Goal: Information Seeking & Learning: Compare options

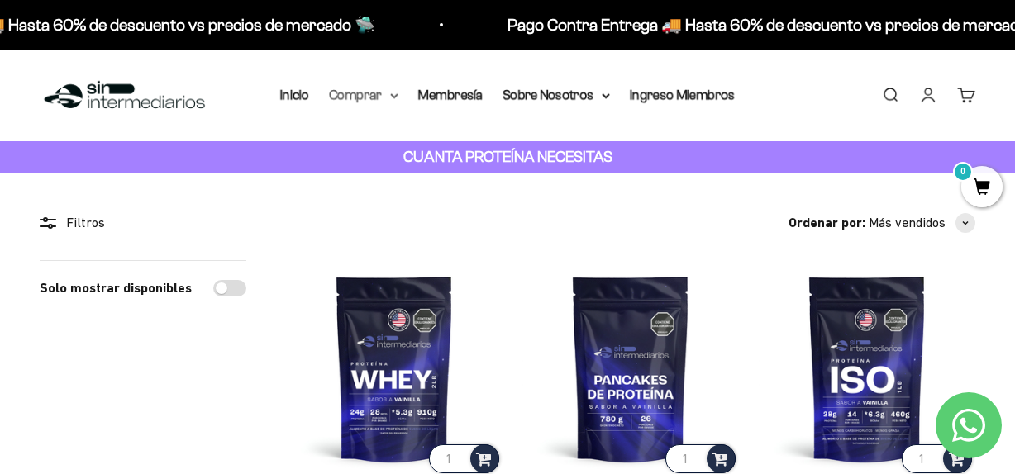
click at [384, 94] on summary "Comprar" at bounding box center [363, 94] width 69 height 21
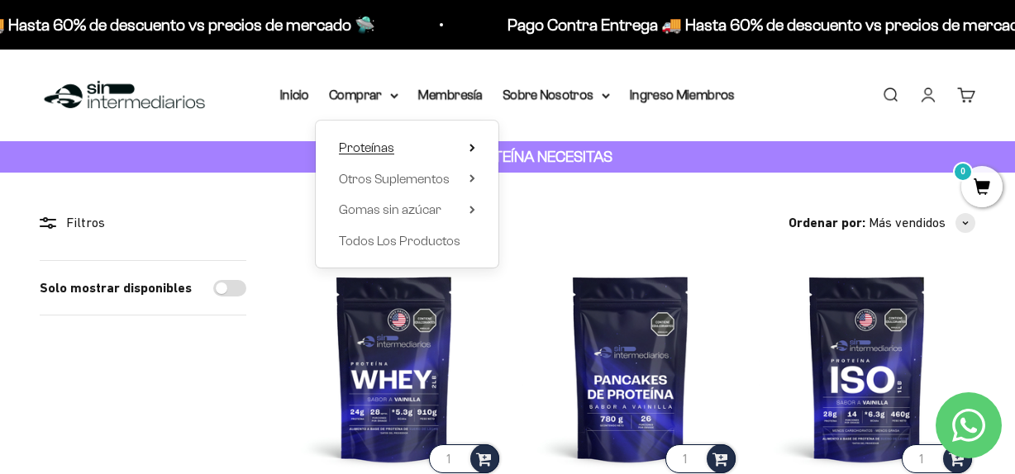
click at [382, 145] on span "Proteínas" at bounding box center [366, 147] width 55 height 14
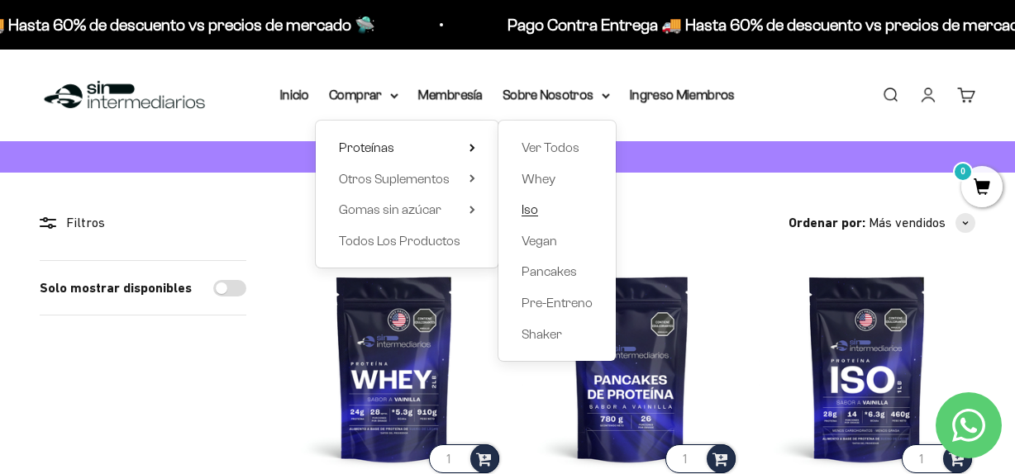
click at [534, 211] on span "Iso" at bounding box center [529, 209] width 17 height 14
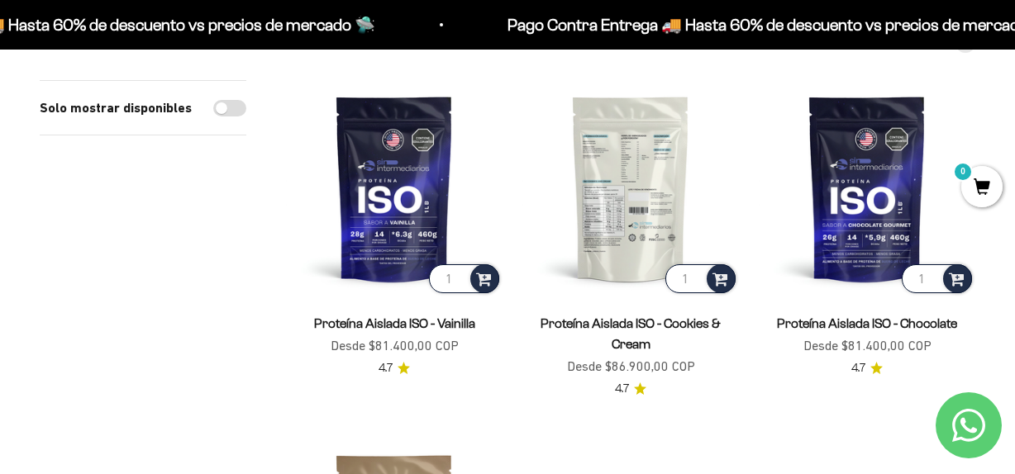
scroll to position [168, 0]
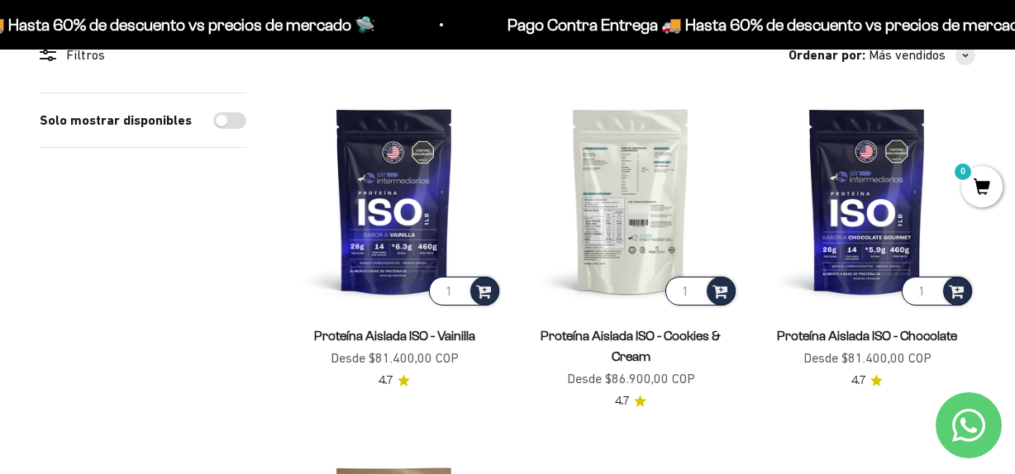
click at [627, 235] on img at bounding box center [630, 201] width 216 height 216
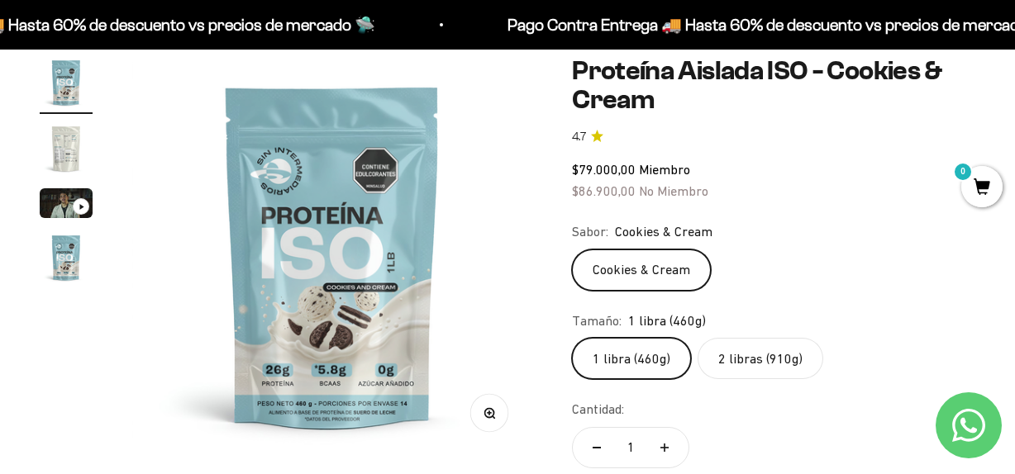
click at [740, 355] on label "2 libras (910g)" at bounding box center [760, 358] width 126 height 41
click at [572, 338] on input "2 libras (910g)" at bounding box center [571, 337] width 1 height 1
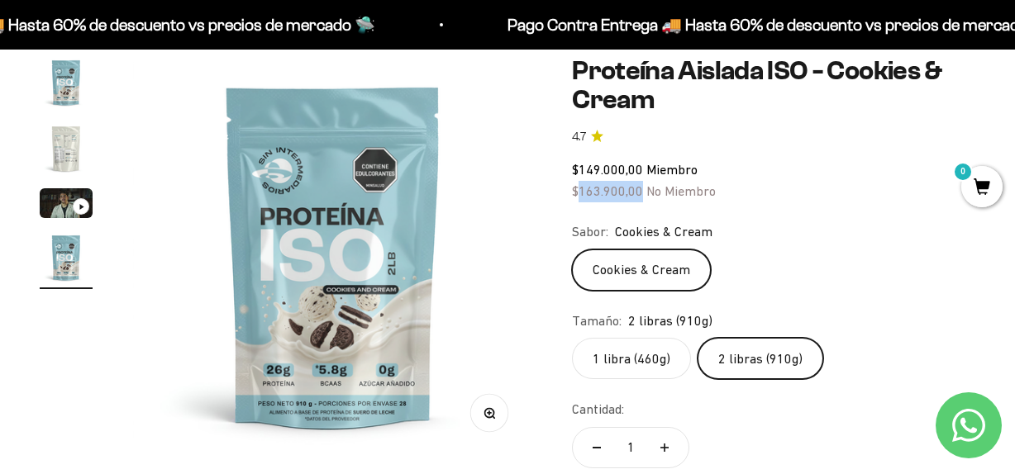
drag, startPoint x: 580, startPoint y: 192, endPoint x: 640, endPoint y: 186, distance: 59.8
click at [640, 186] on span "$163.900,00" at bounding box center [607, 190] width 71 height 15
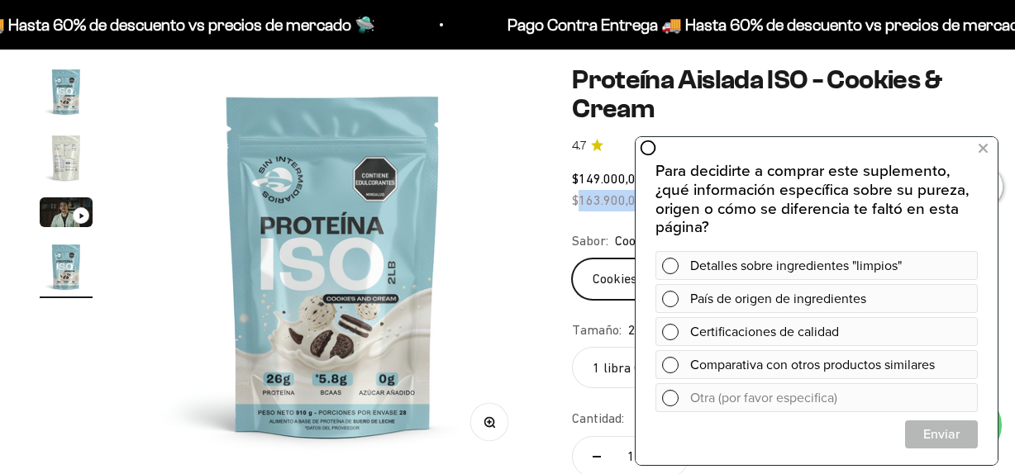
scroll to position [158, 0]
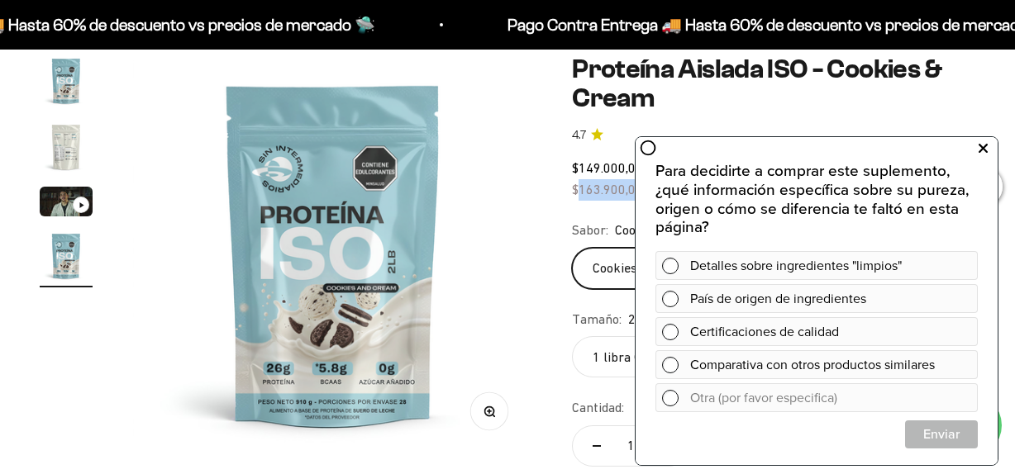
click at [984, 147] on icon at bounding box center [982, 148] width 9 height 21
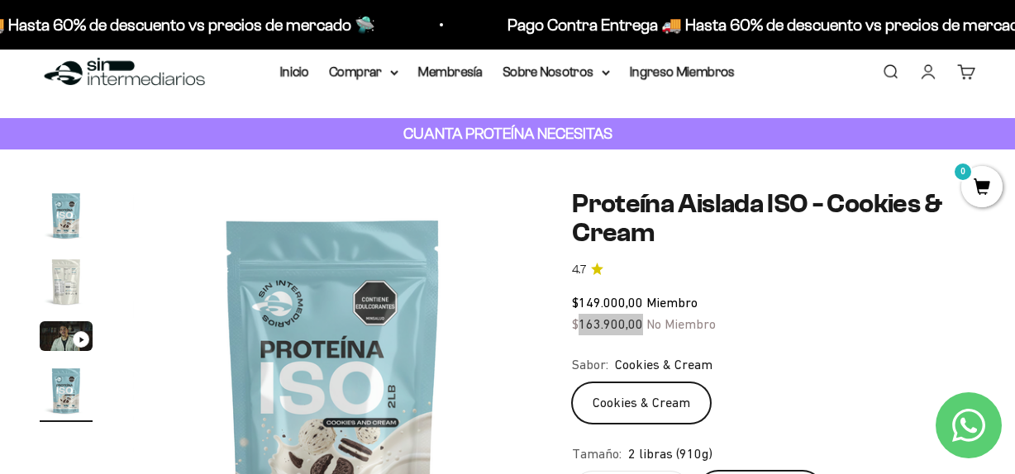
scroll to position [0, 0]
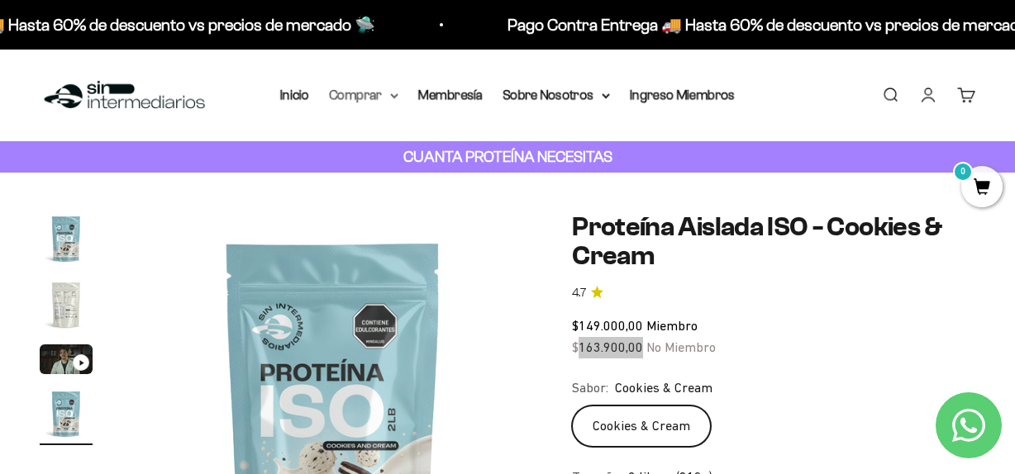
click at [392, 92] on summary "Comprar" at bounding box center [363, 94] width 69 height 21
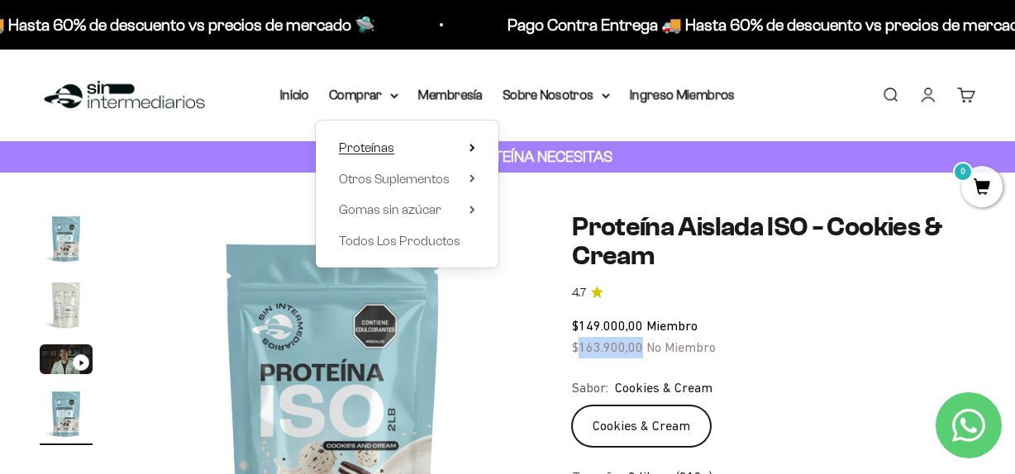
click at [472, 145] on icon at bounding box center [472, 148] width 6 height 8
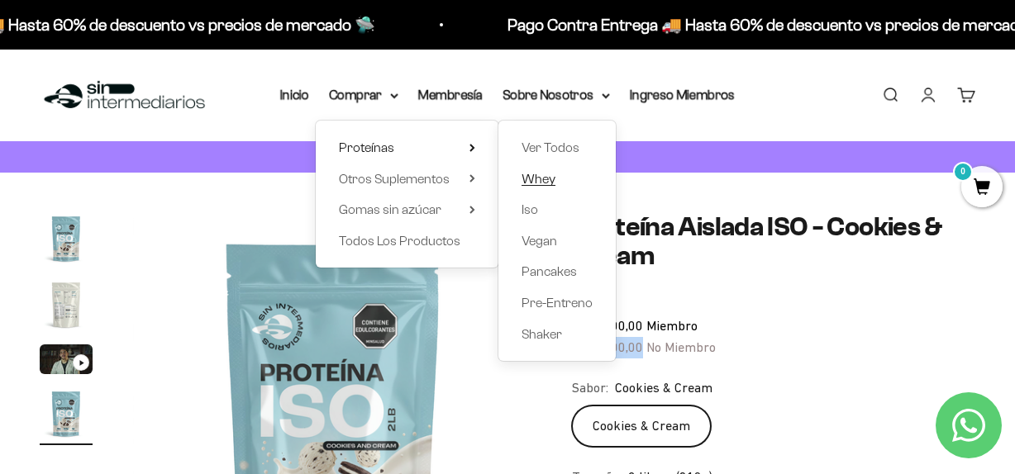
click at [548, 178] on span "Whey" at bounding box center [538, 179] width 34 height 14
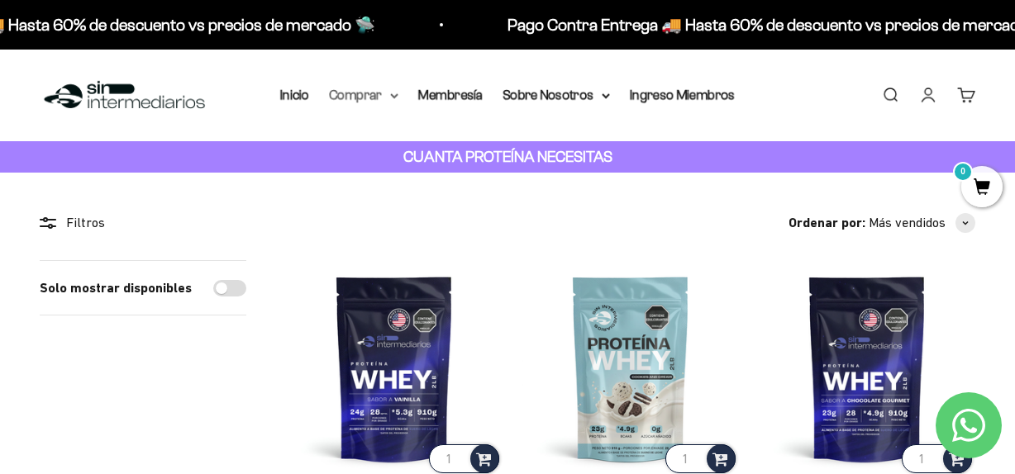
click at [381, 97] on summary "Comprar" at bounding box center [363, 94] width 69 height 21
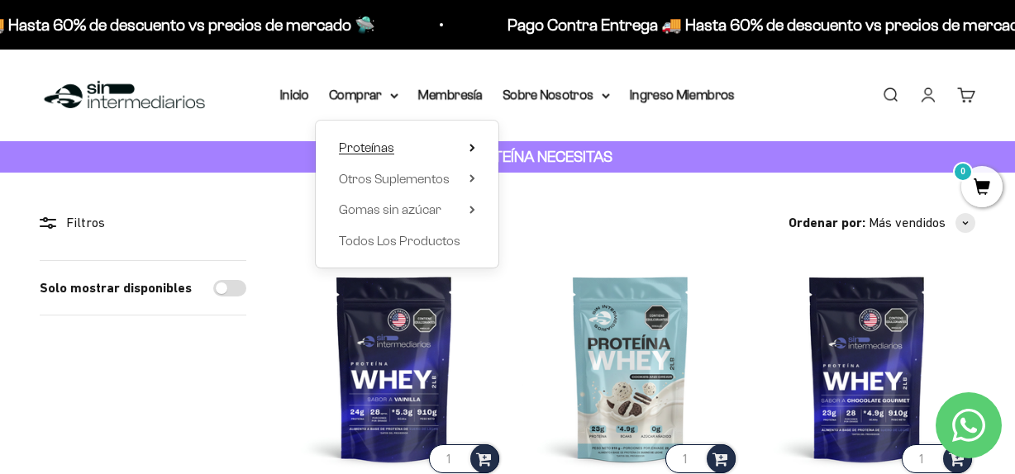
click at [468, 148] on summary "Proteínas" at bounding box center [407, 147] width 136 height 21
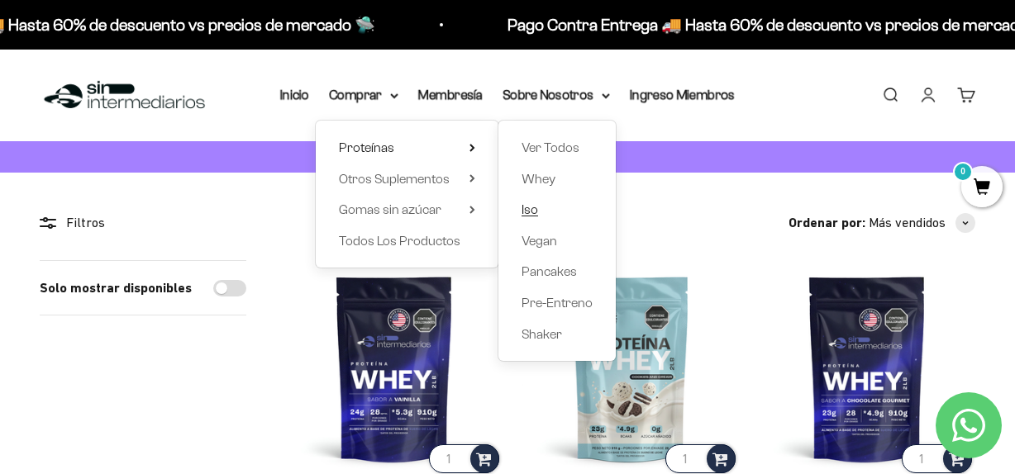
click at [525, 213] on span "Iso" at bounding box center [529, 209] width 17 height 14
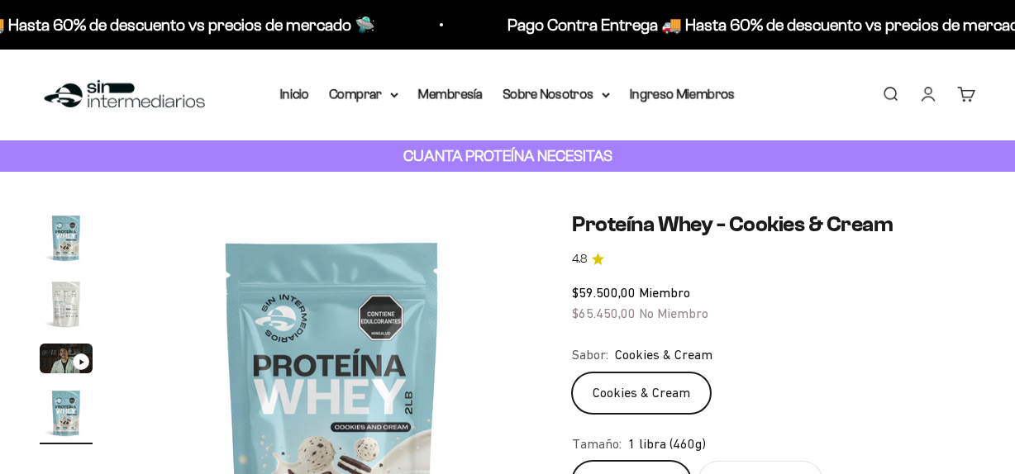
scroll to position [125, 0]
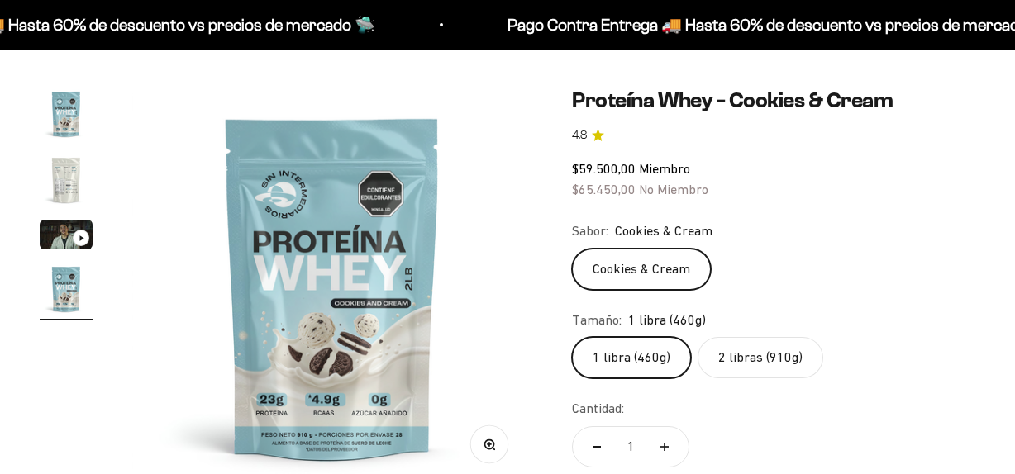
click at [735, 356] on label "2 libras (910g)" at bounding box center [760, 357] width 126 height 41
click at [572, 337] on input "2 libras (910g)" at bounding box center [571, 336] width 1 height 1
radio input "true"
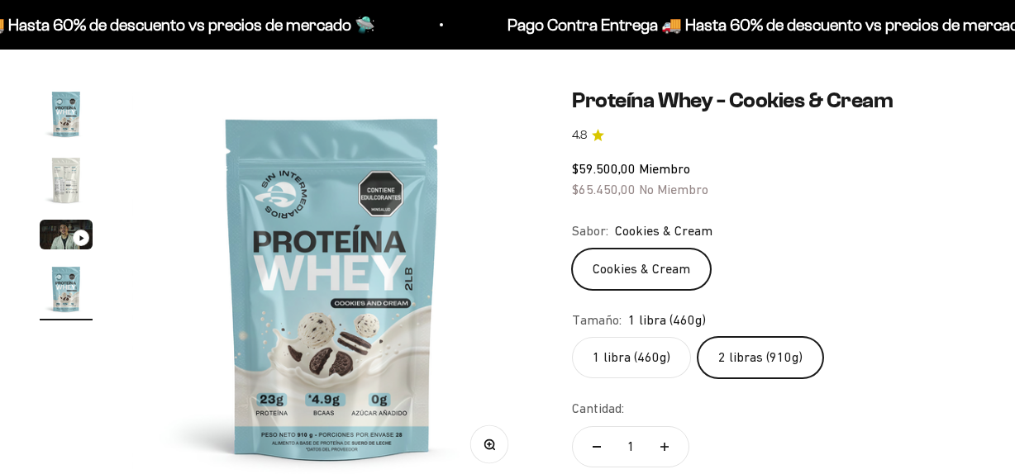
scroll to position [0, 1229]
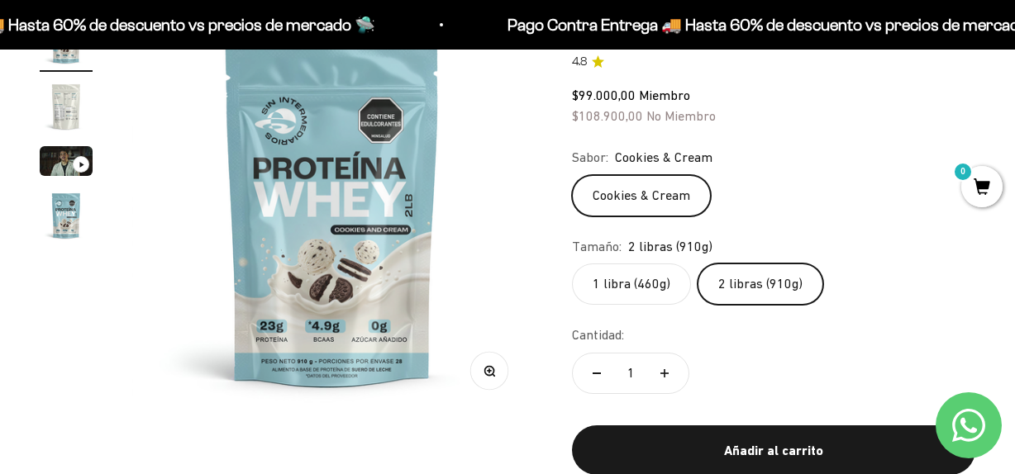
scroll to position [186, 0]
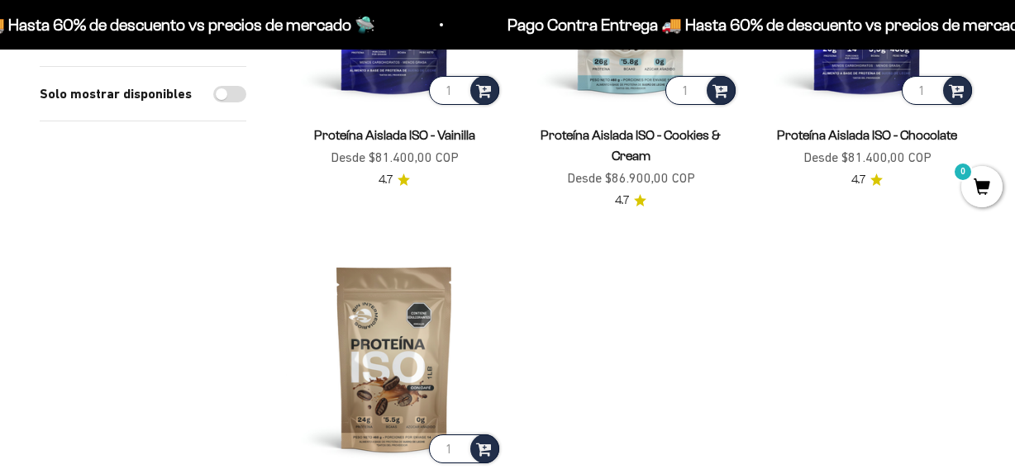
scroll to position [279, 0]
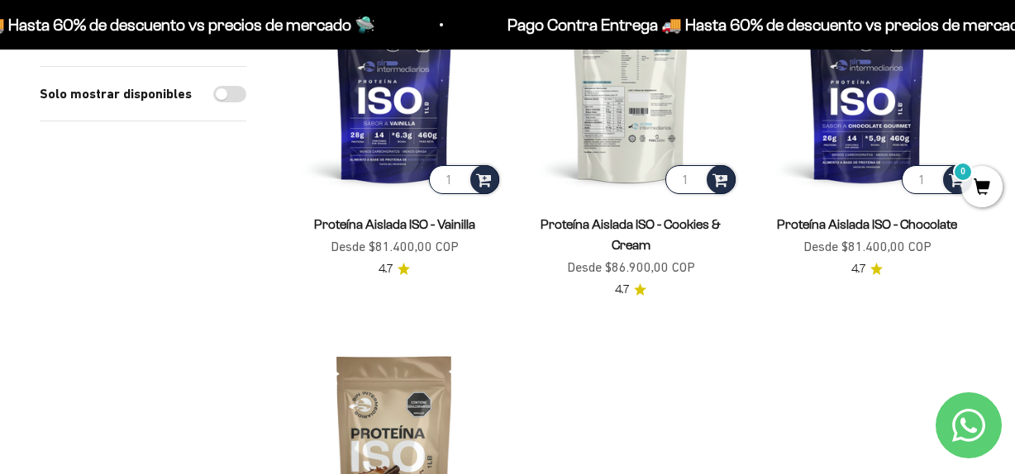
click at [615, 171] on img at bounding box center [630, 89] width 216 height 216
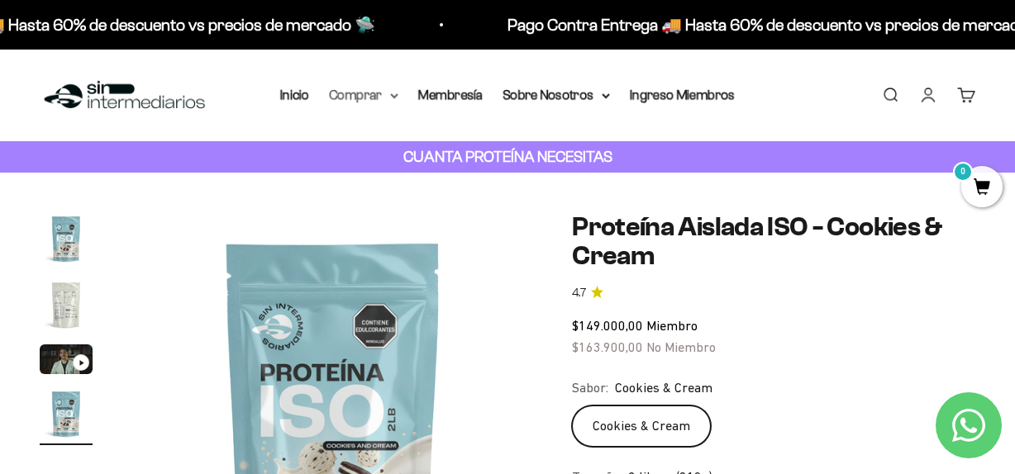
click at [392, 93] on icon at bounding box center [394, 96] width 8 height 6
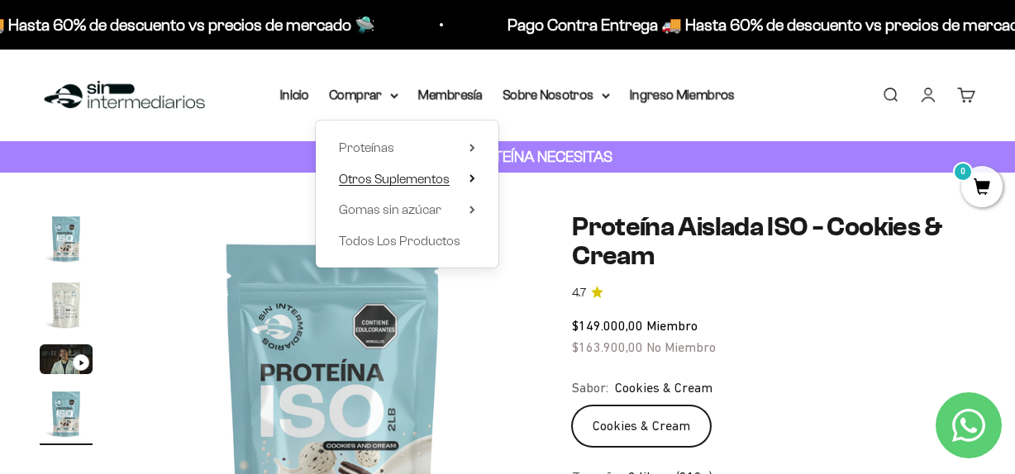
click at [416, 178] on span "Otros Suplementos" at bounding box center [394, 179] width 111 height 14
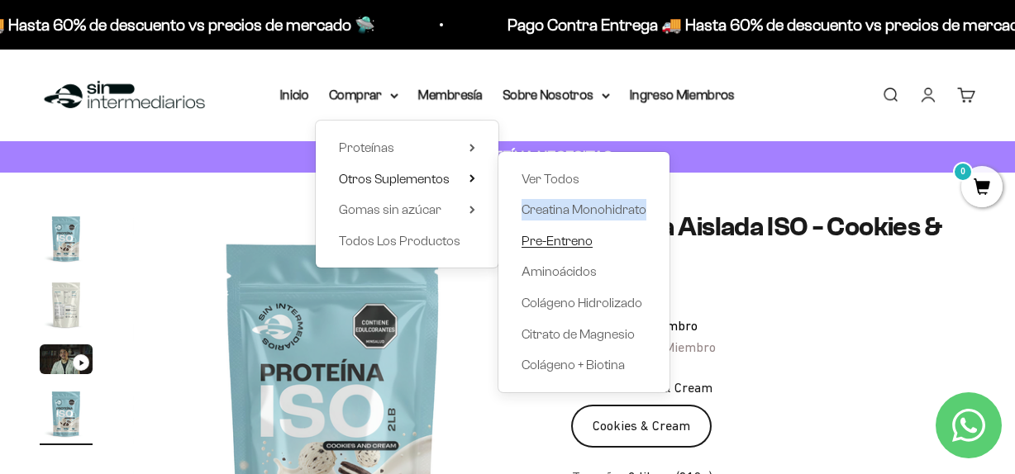
click at [576, 240] on span "Pre-Entreno" at bounding box center [556, 241] width 71 height 14
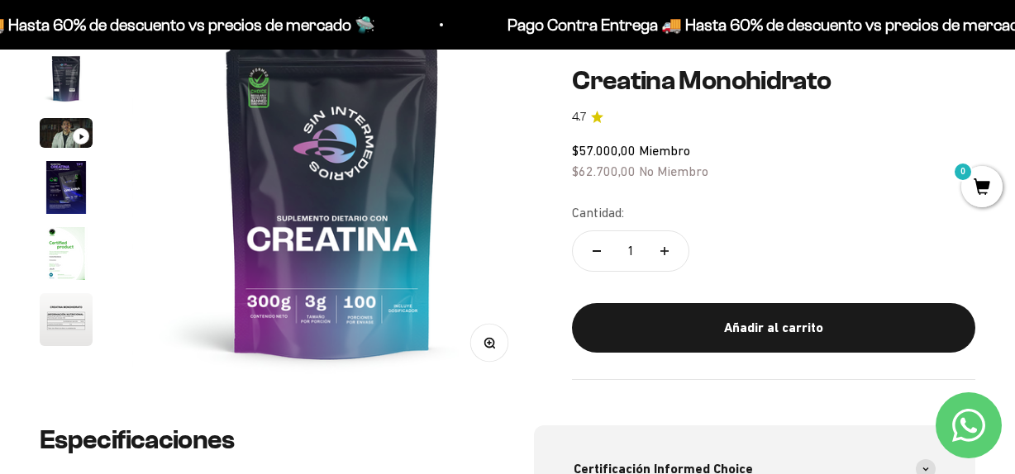
scroll to position [221, 0]
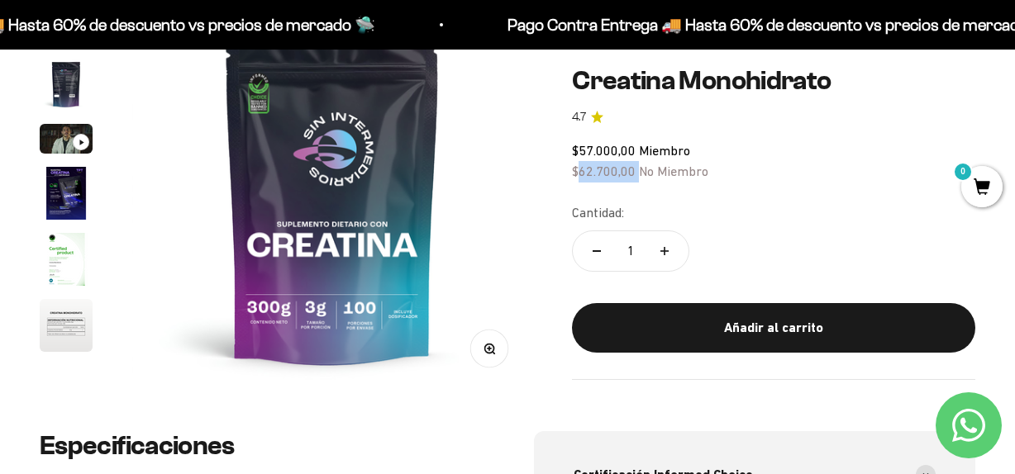
drag, startPoint x: 580, startPoint y: 174, endPoint x: 637, endPoint y: 169, distance: 57.2
click at [637, 169] on span "$62.700,00 No Miembro" at bounding box center [640, 171] width 136 height 15
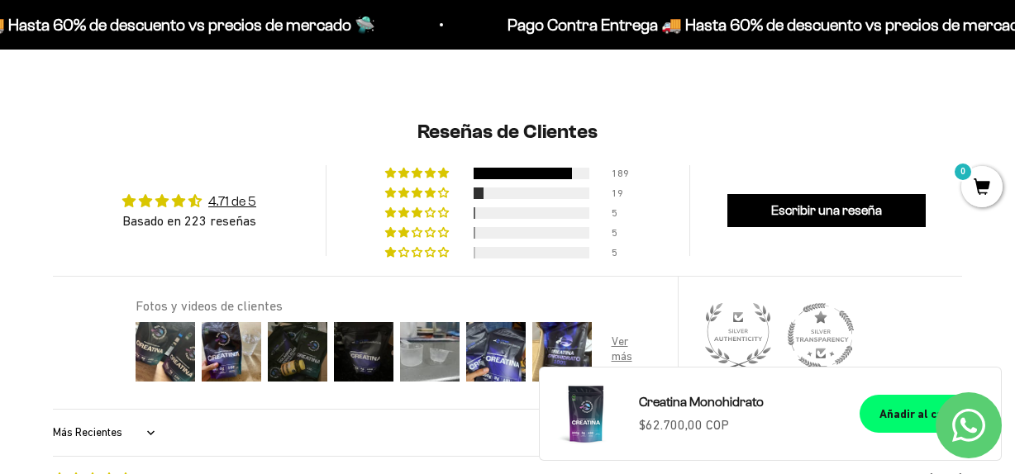
scroll to position [1041, 0]
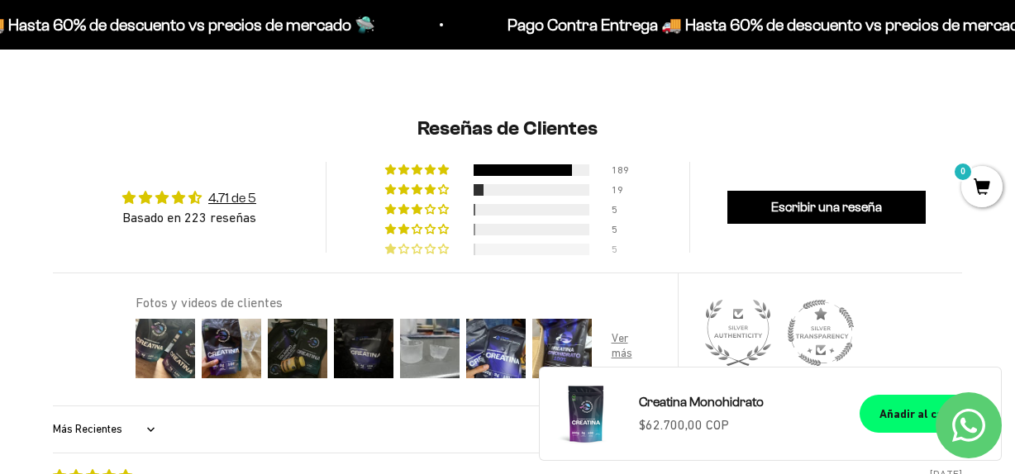
click at [478, 248] on div at bounding box center [531, 250] width 116 height 12
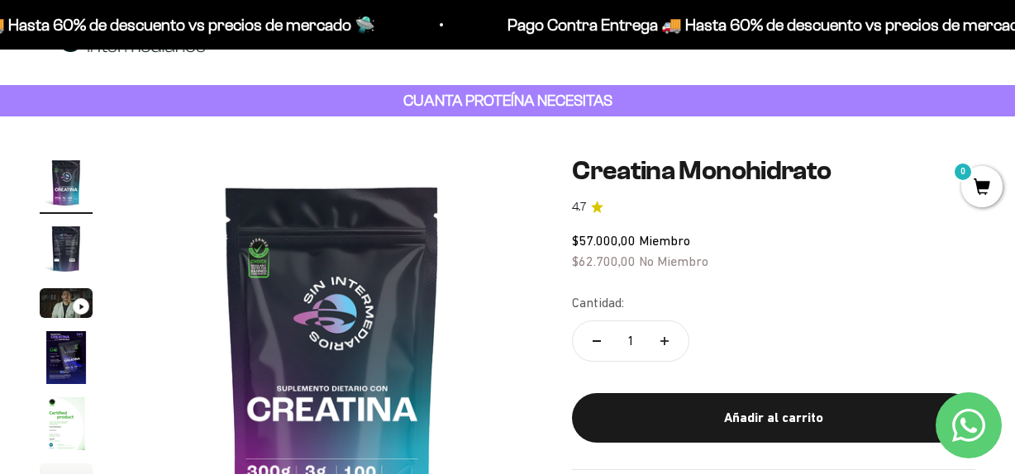
scroll to position [0, 0]
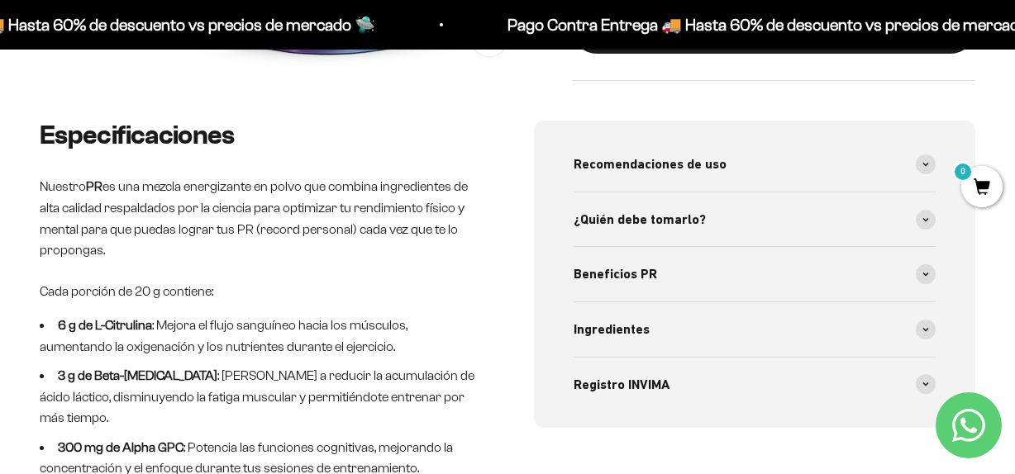
scroll to position [553, 0]
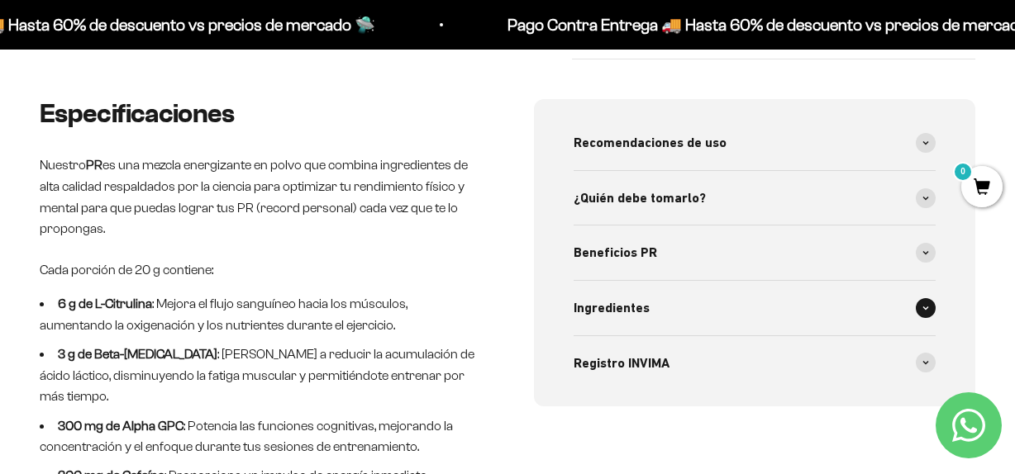
click at [922, 313] on span at bounding box center [925, 308] width 20 height 20
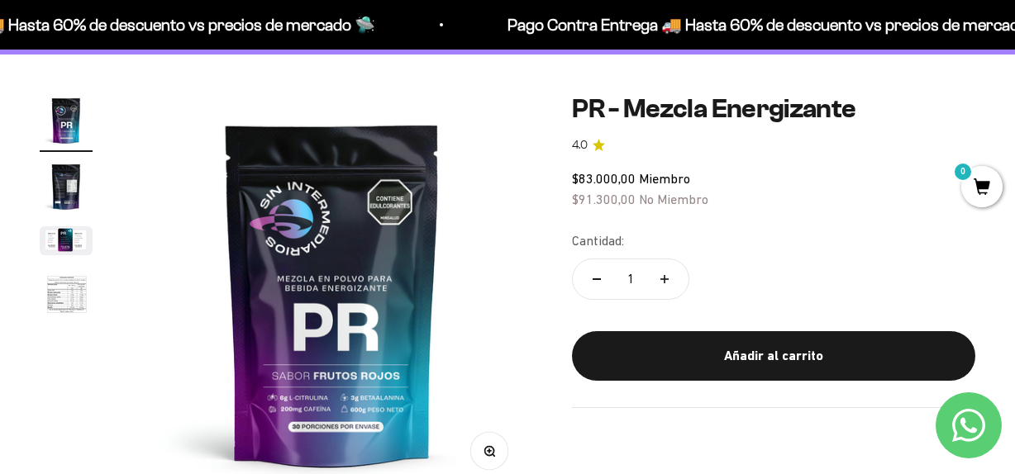
scroll to position [112, 0]
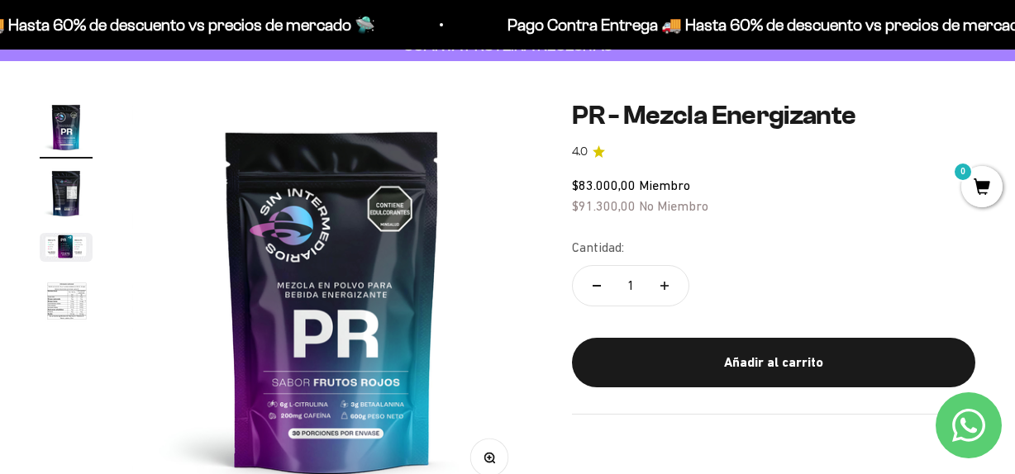
click at [67, 202] on img "Ir al artículo 2" at bounding box center [66, 193] width 53 height 53
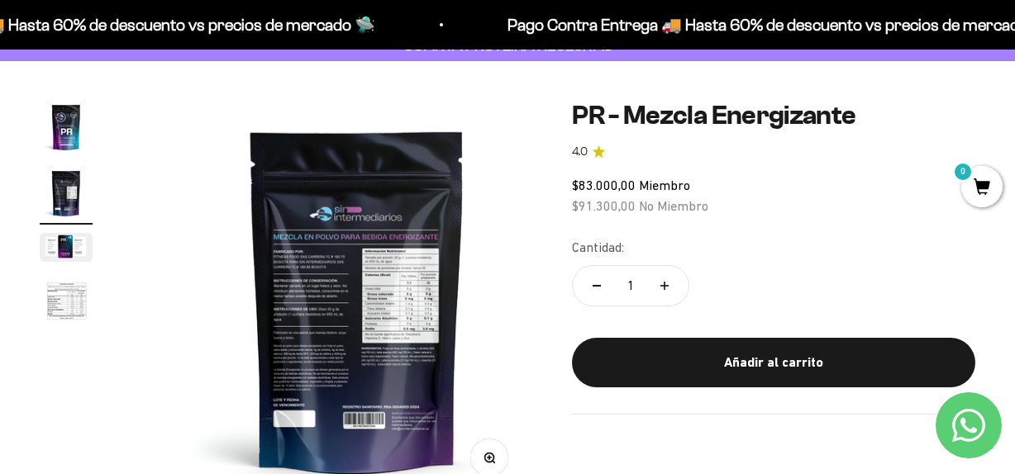
scroll to position [0, 410]
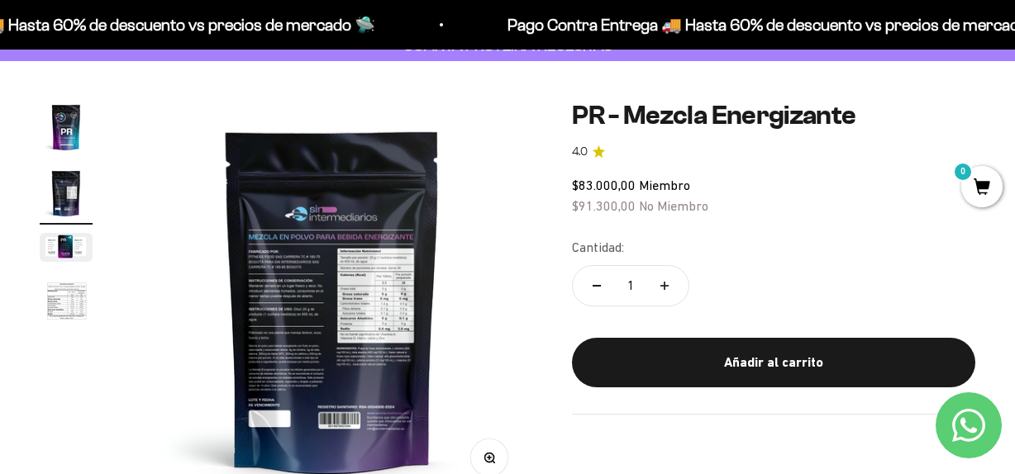
click at [66, 245] on img "Ir al artículo 3" at bounding box center [66, 247] width 53 height 29
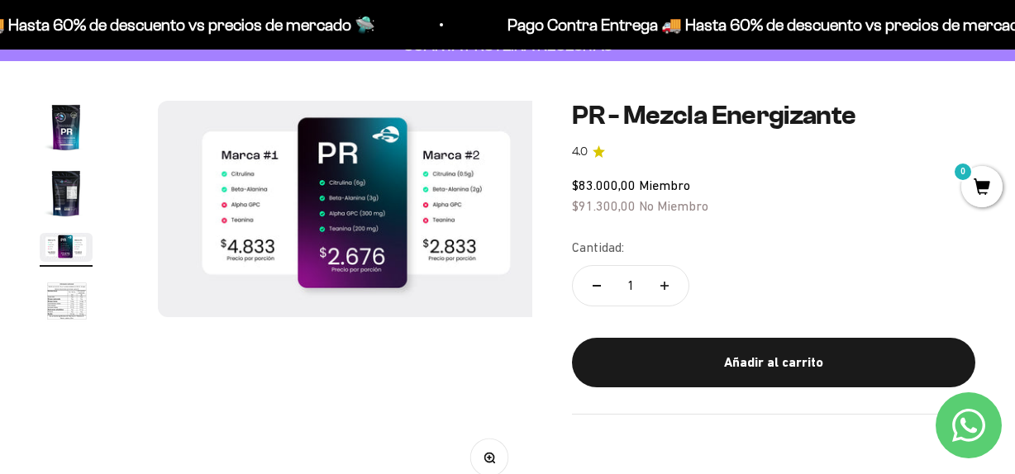
scroll to position [0, 820]
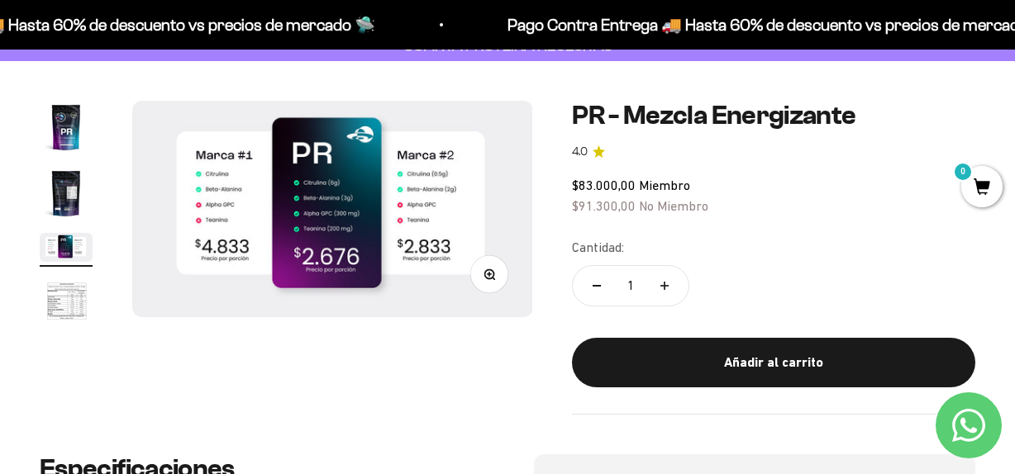
click at [72, 303] on img "Ir al artículo 4" at bounding box center [66, 302] width 53 height 55
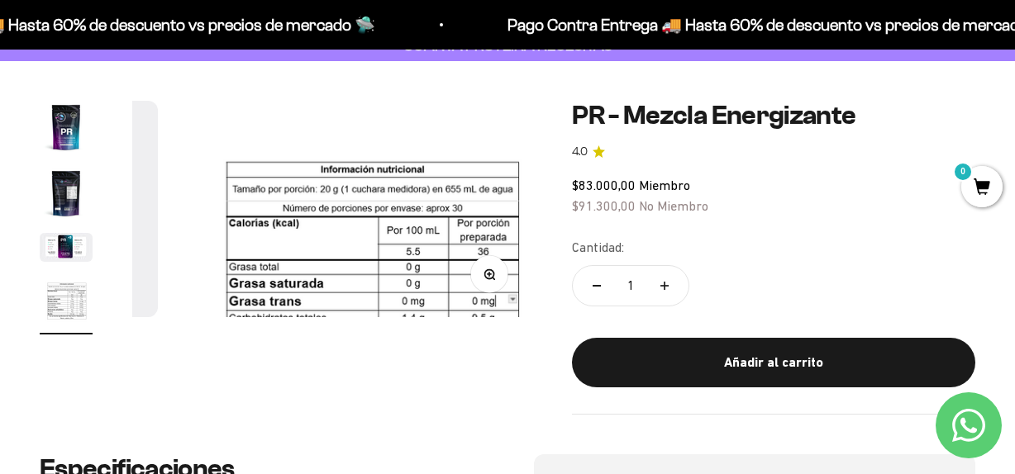
scroll to position [0, 1229]
